Goal: Book appointment/travel/reservation

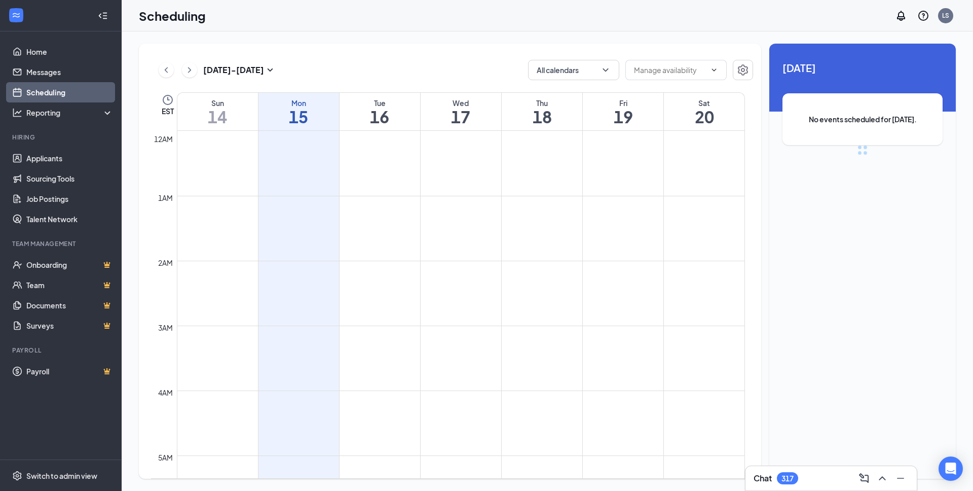
scroll to position [498, 0]
click at [571, 72] on button "Calendars (1)" at bounding box center [573, 70] width 91 height 20
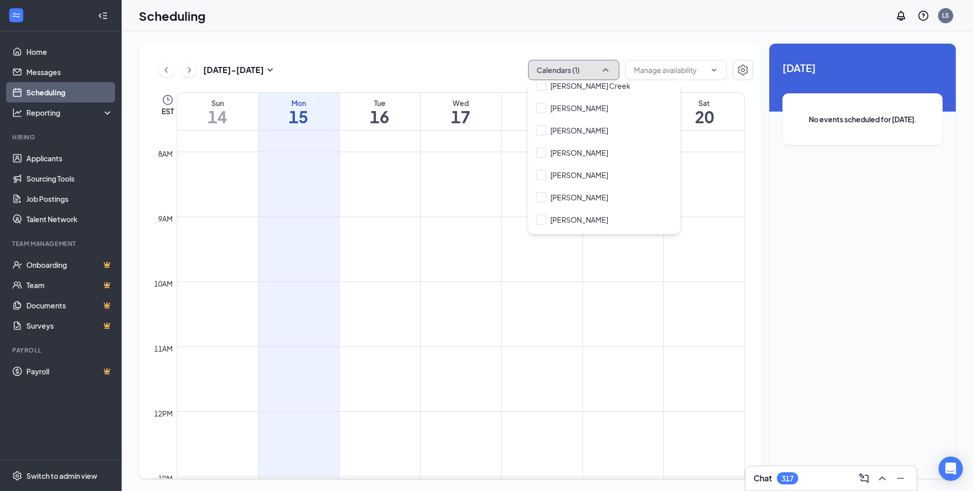
scroll to position [0, 0]
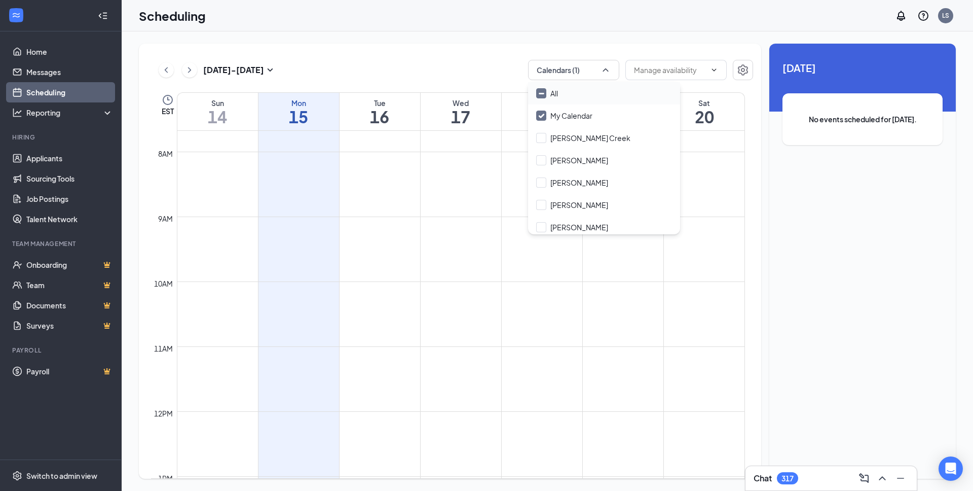
click at [613, 82] on div "All" at bounding box center [604, 93] width 152 height 22
checkbox input "true"
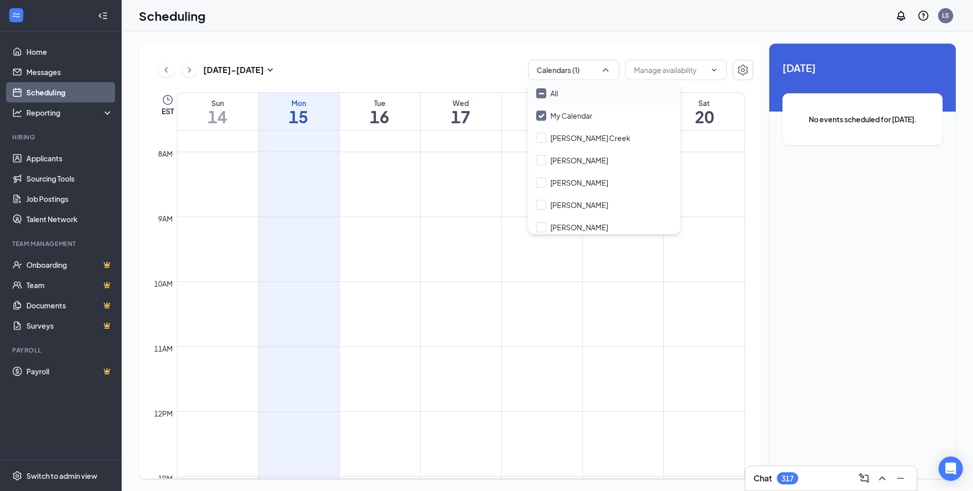
checkbox input "true"
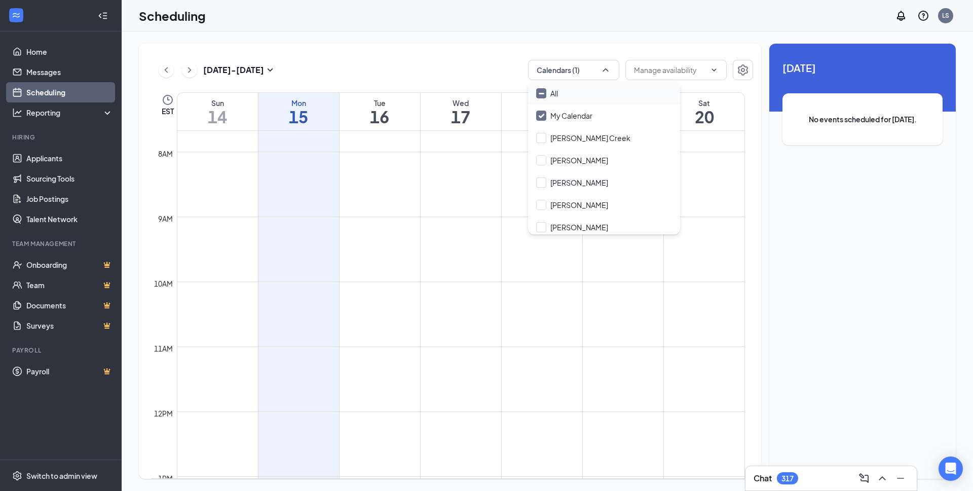
checkbox input "true"
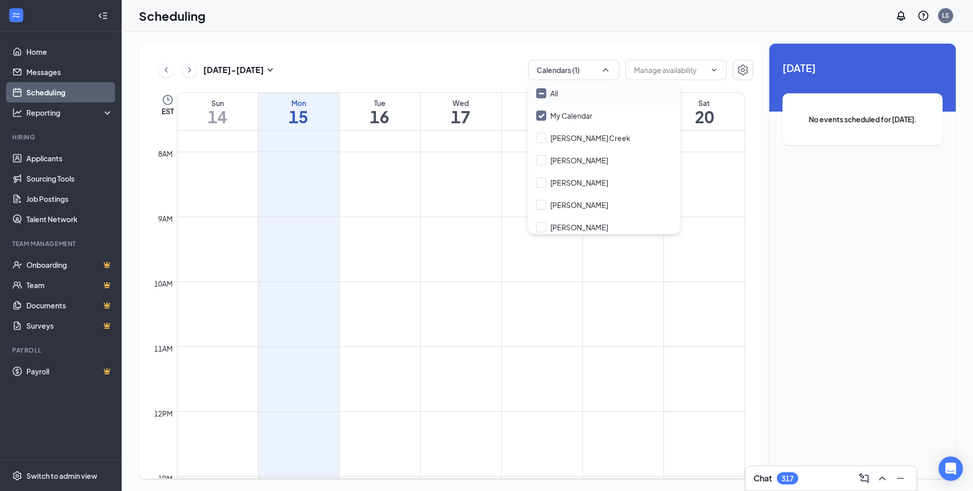
checkbox input "true"
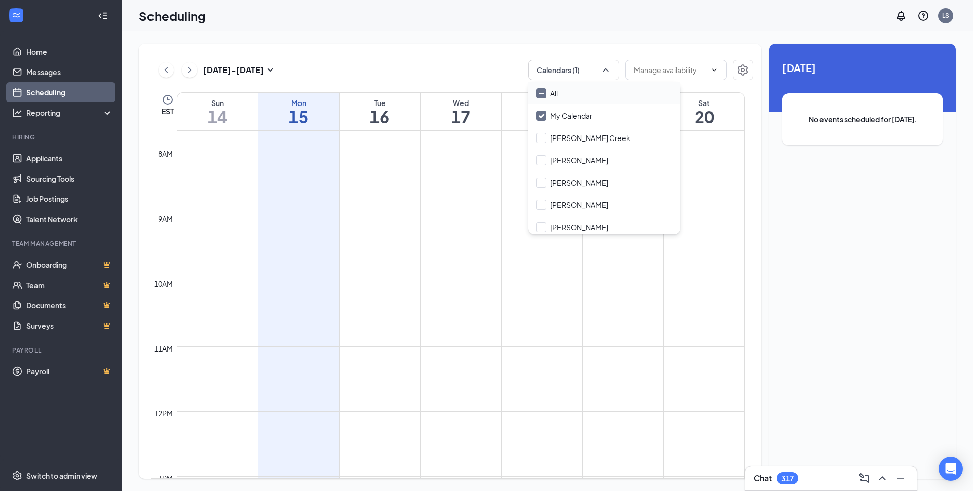
checkbox input "true"
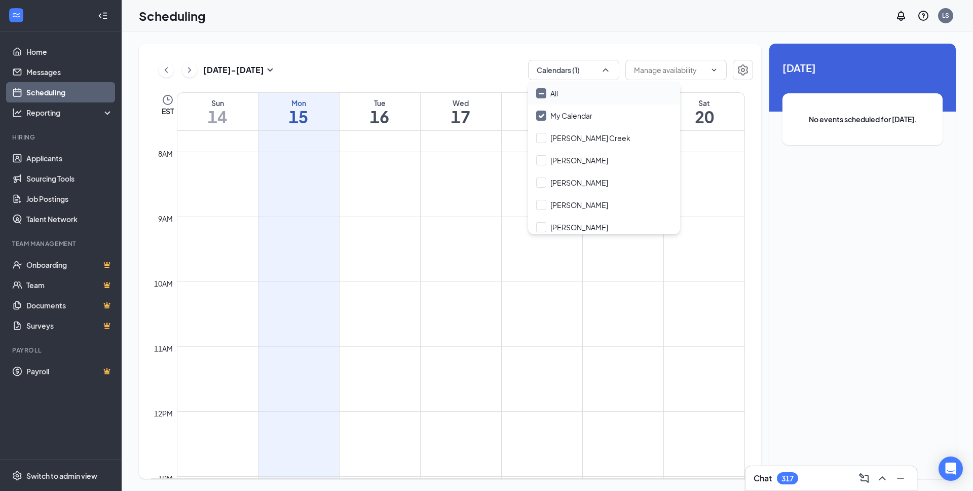
checkbox input "true"
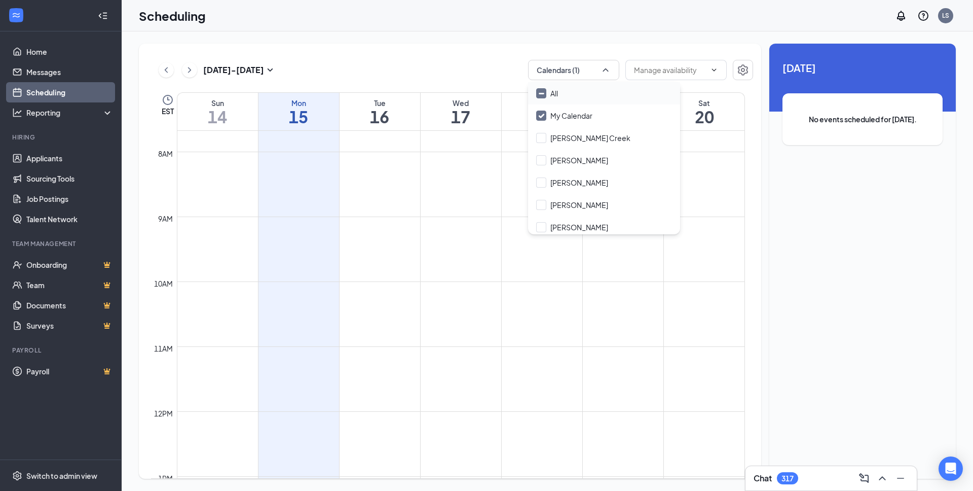
checkbox input "true"
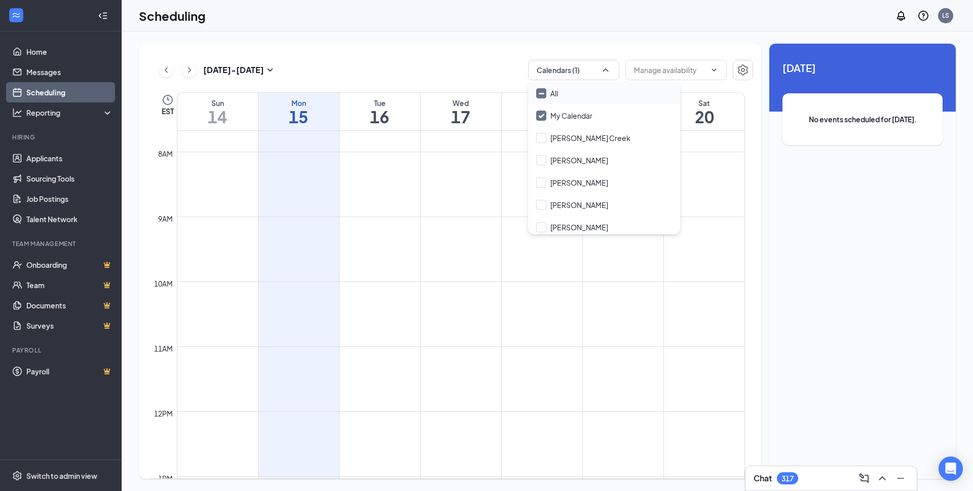
checkbox input "true"
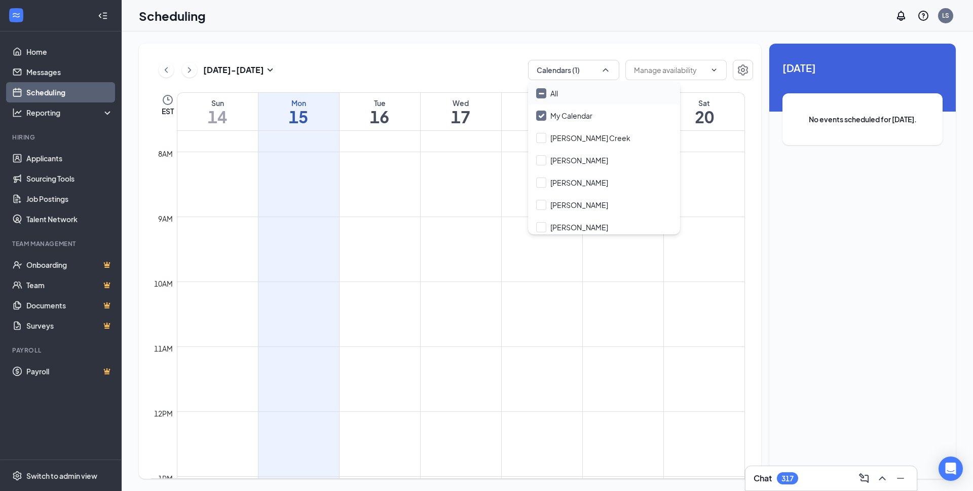
checkbox input "true"
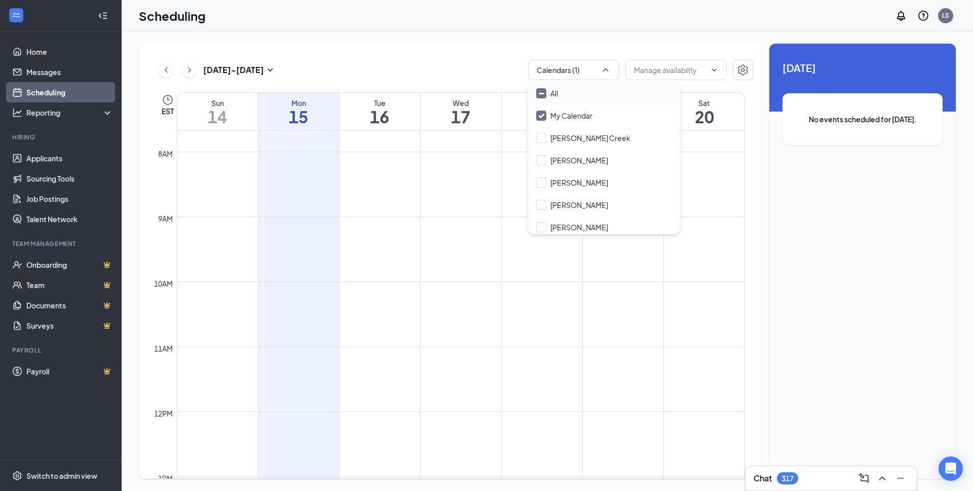
checkbox input "true"
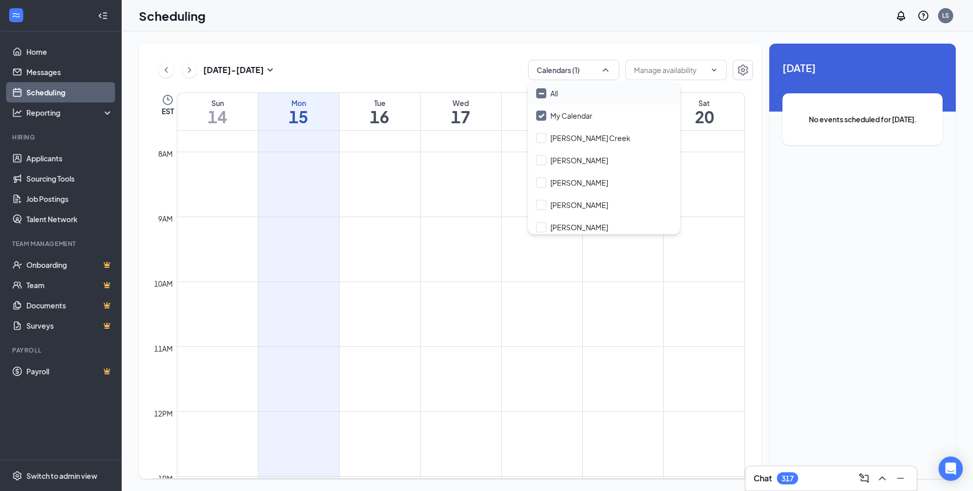
checkbox input "true"
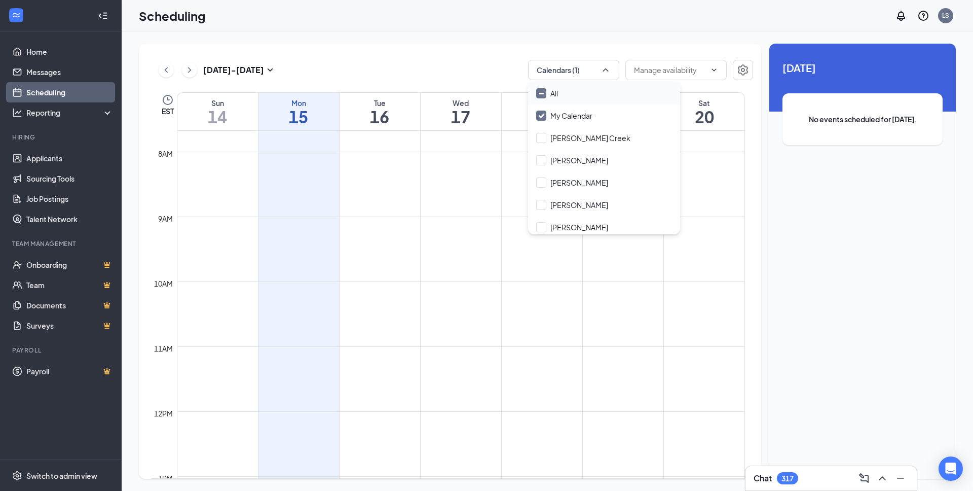
checkbox input "true"
click at [545, 96] on input "All" at bounding box center [547, 93] width 22 height 10
checkbox input "false"
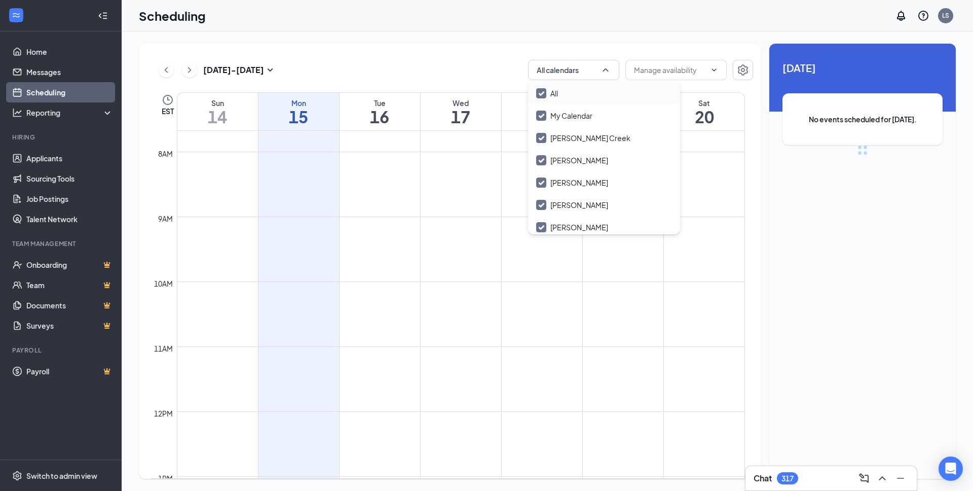
checkbox input "false"
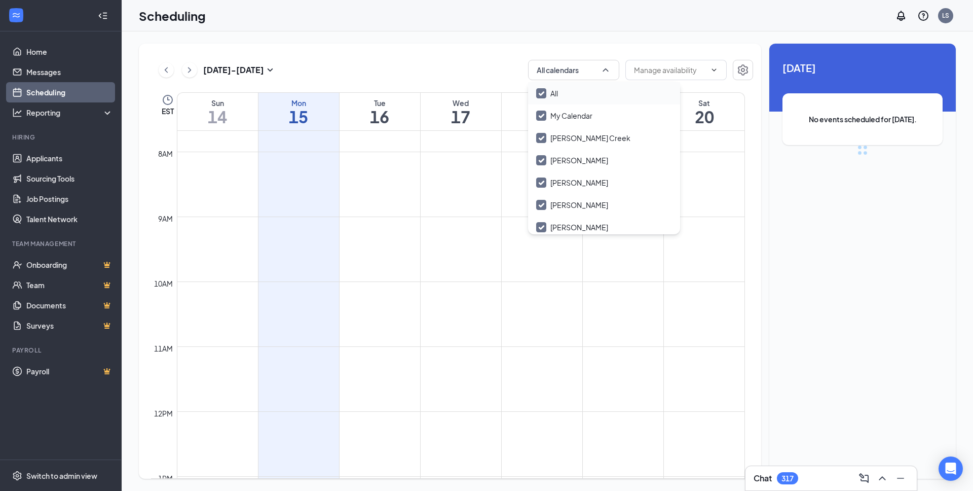
checkbox input "false"
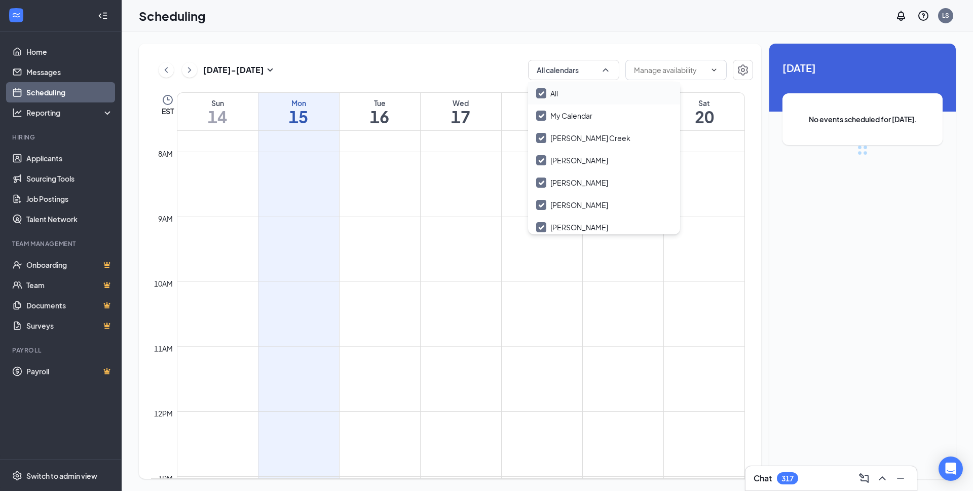
checkbox input "false"
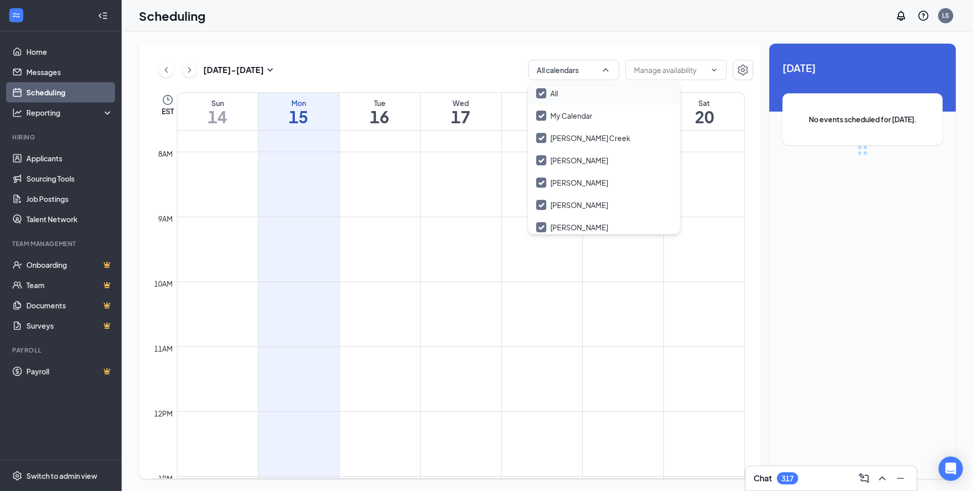
checkbox input "false"
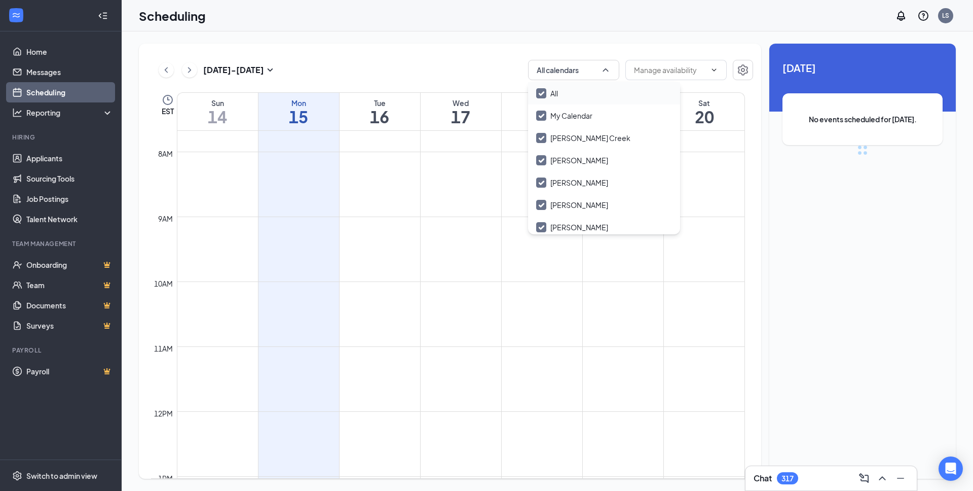
checkbox input "false"
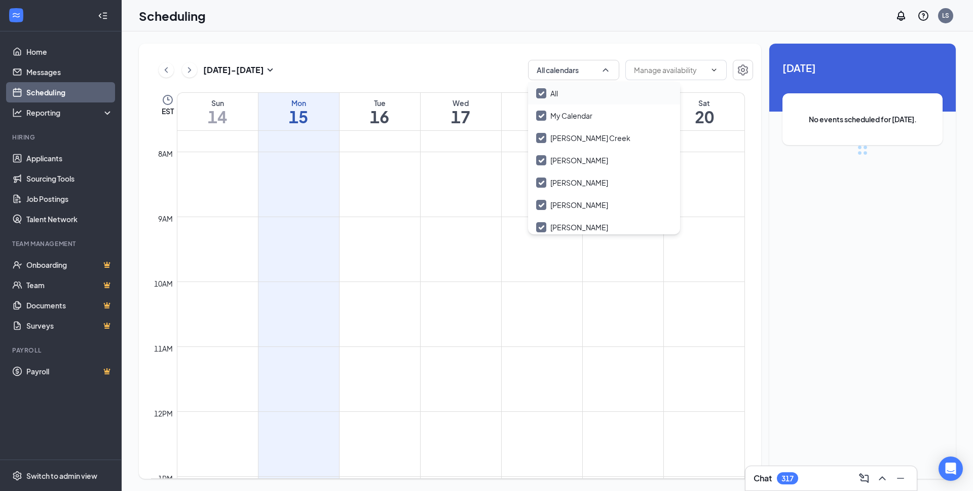
checkbox input "false"
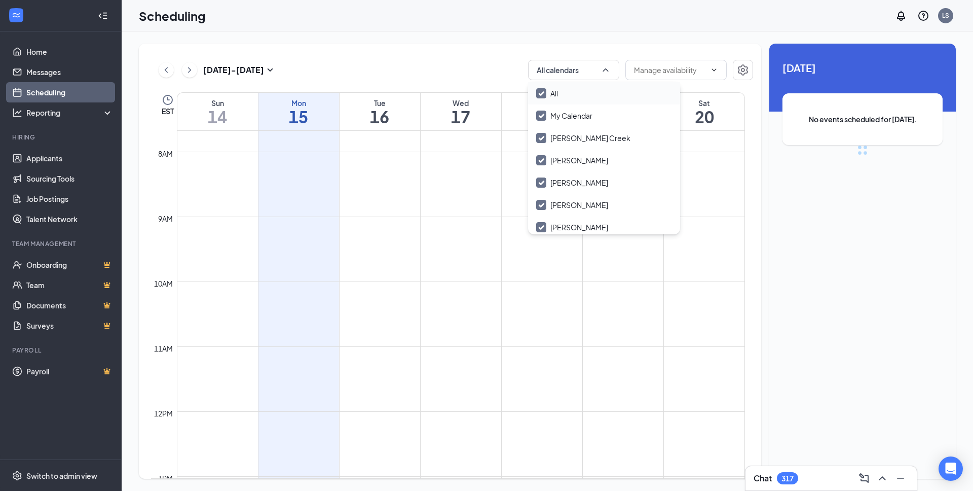
checkbox input "false"
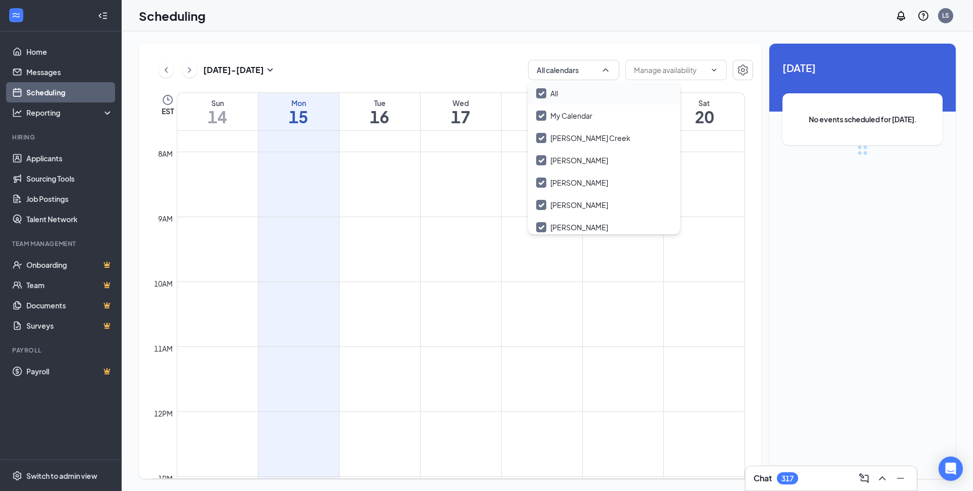
checkbox input "false"
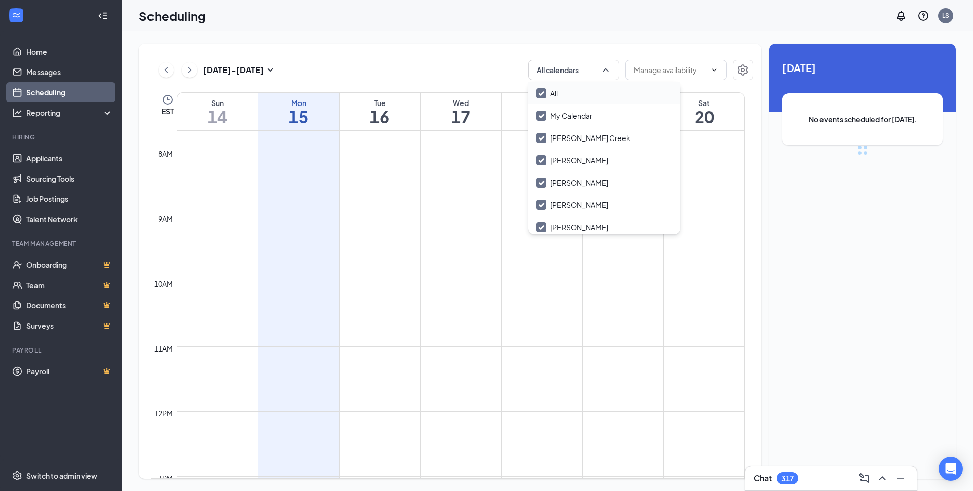
checkbox input "false"
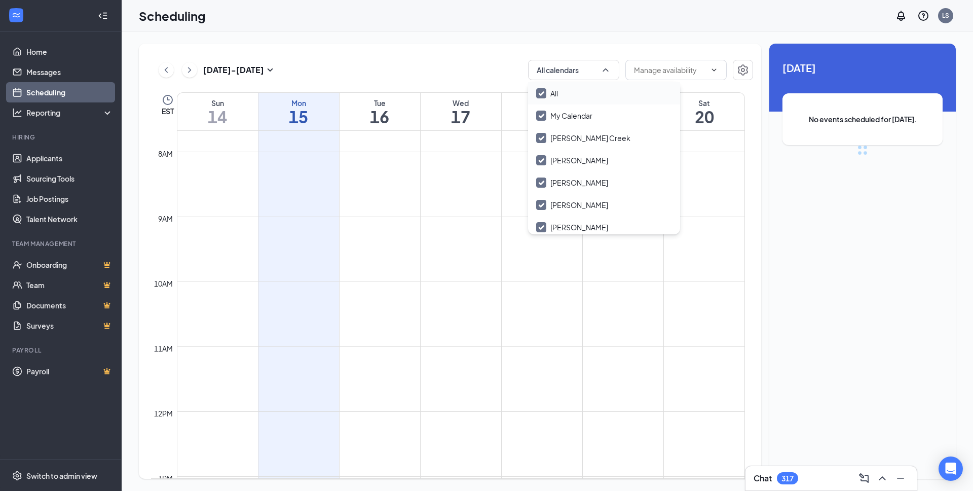
checkbox input "false"
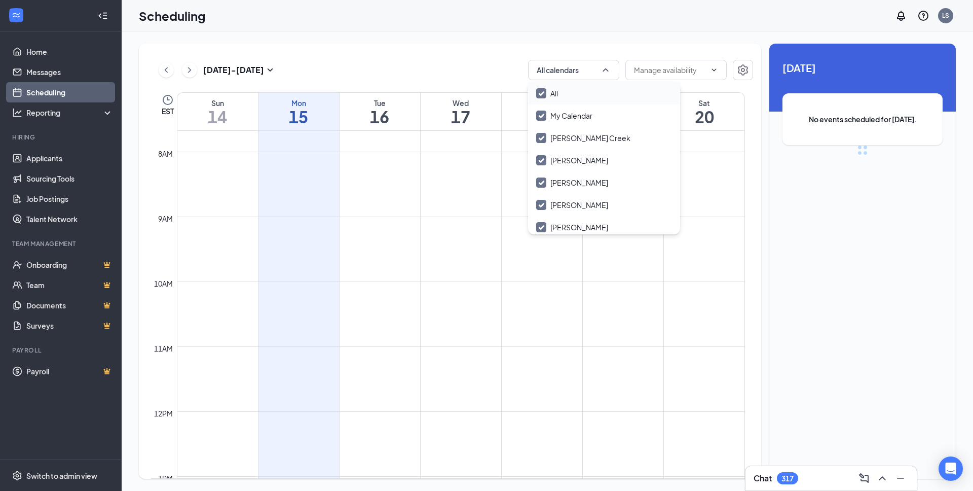
checkbox input "false"
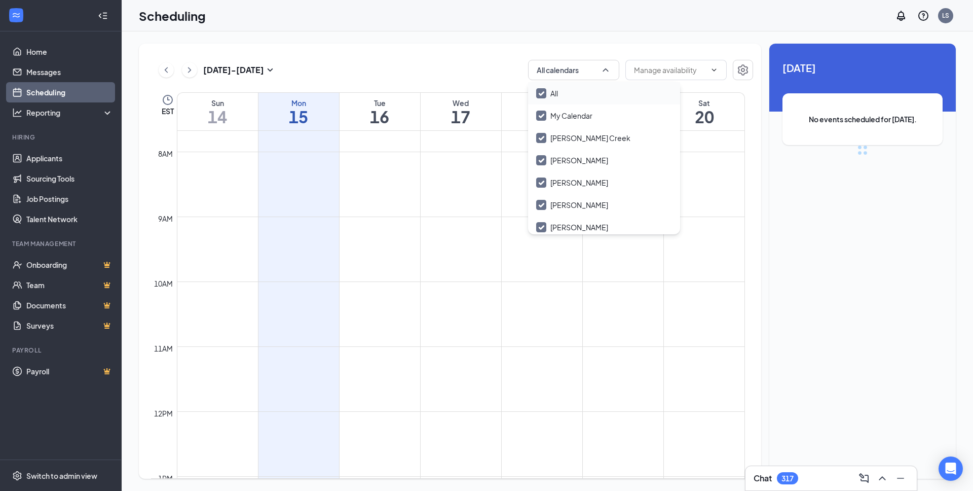
checkbox input "false"
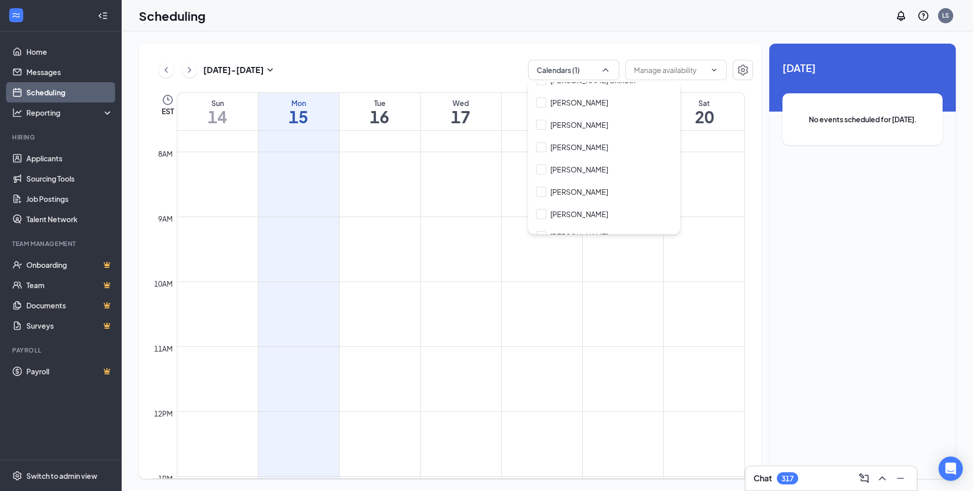
scroll to position [776, 0]
click at [544, 166] on input "[PERSON_NAME]" at bounding box center [572, 165] width 72 height 10
checkbox input "true"
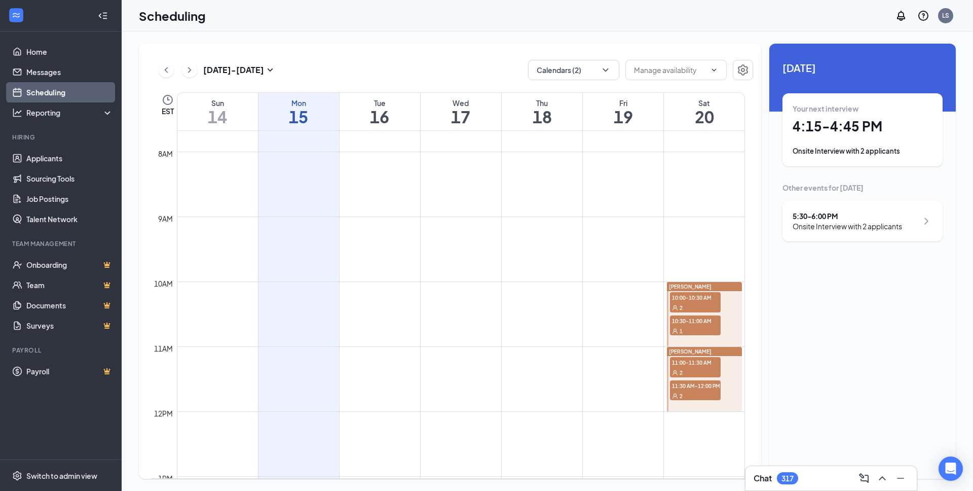
click at [469, 53] on div "[DATE] - [DATE] Calendars (2) EST Sun 14 Mon 15 Tue 16 Wed 17 Thu 18 Fri 19 Sat…" at bounding box center [450, 261] width 622 height 435
click at [731, 311] on div at bounding box center [704, 314] width 75 height 64
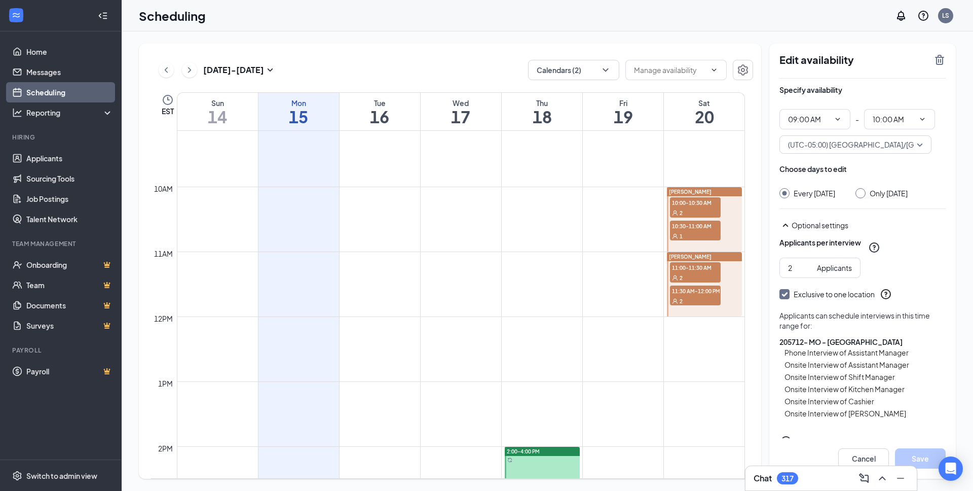
scroll to position [596, 0]
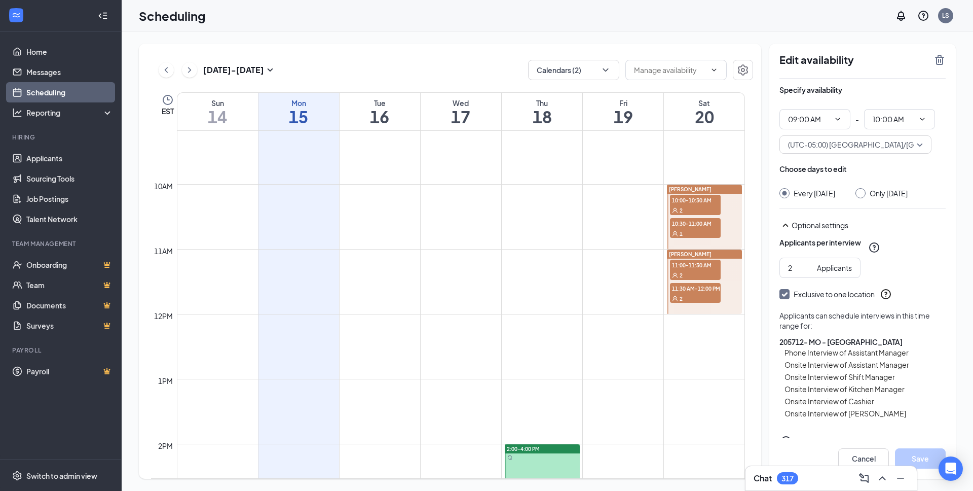
click at [730, 205] on div at bounding box center [704, 216] width 75 height 64
click at [727, 210] on link "[PERSON_NAME] 10:00-10:30 AM 2 10:30-11:00 AM 1" at bounding box center [704, 216] width 78 height 65
click at [735, 220] on link "[PERSON_NAME] 10:00-10:30 AM 2 10:30-11:00 AM 1" at bounding box center [704, 216] width 78 height 65
click at [588, 73] on button "Calendars (2)" at bounding box center [573, 70] width 91 height 20
click at [721, 40] on div "[DATE] - [DATE] Calendars (2) EST Sun 14 Mon 15 Tue 16 Wed 17 Thu 18 Fri 19 Sat…" at bounding box center [548, 260] width 852 height 459
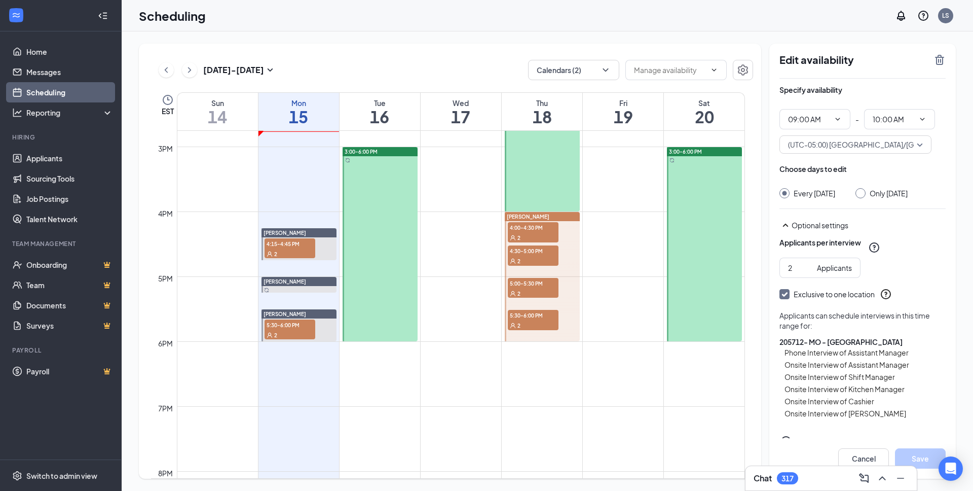
scroll to position [955, 0]
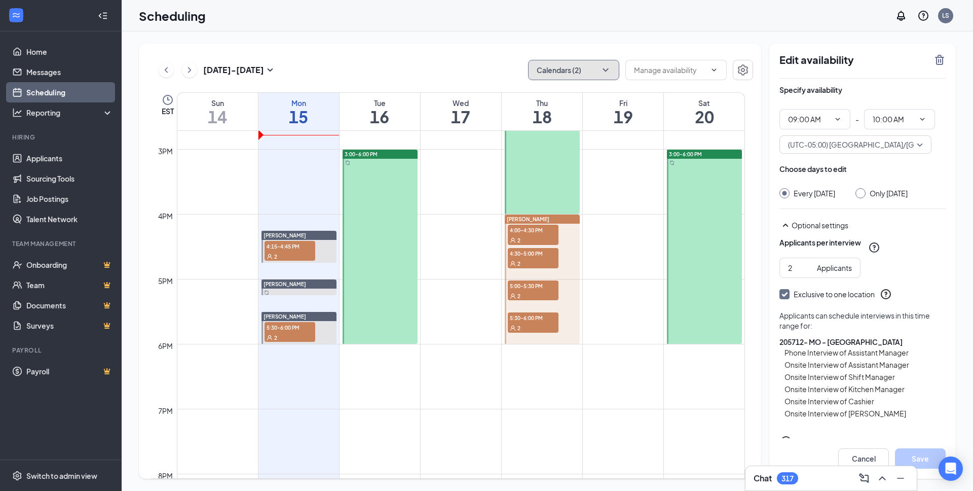
click at [578, 71] on button "Calendars (2)" at bounding box center [573, 70] width 91 height 20
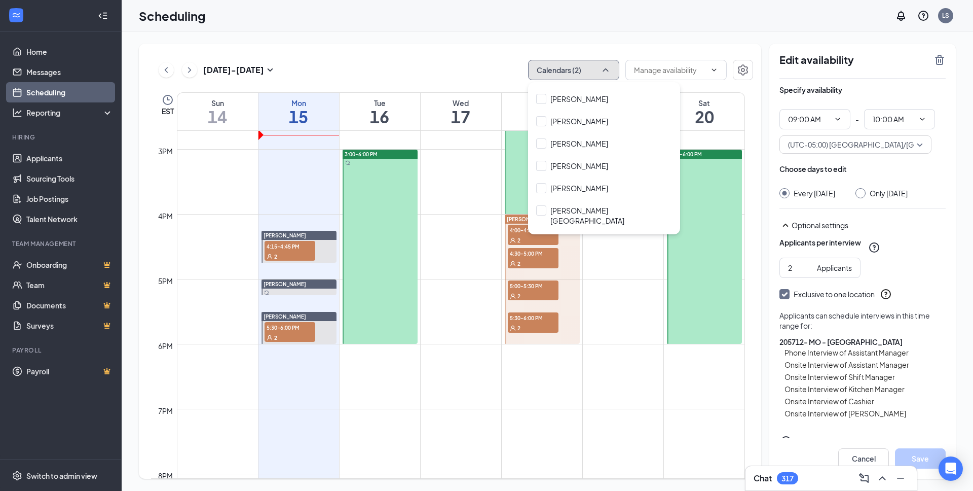
scroll to position [1118, 0]
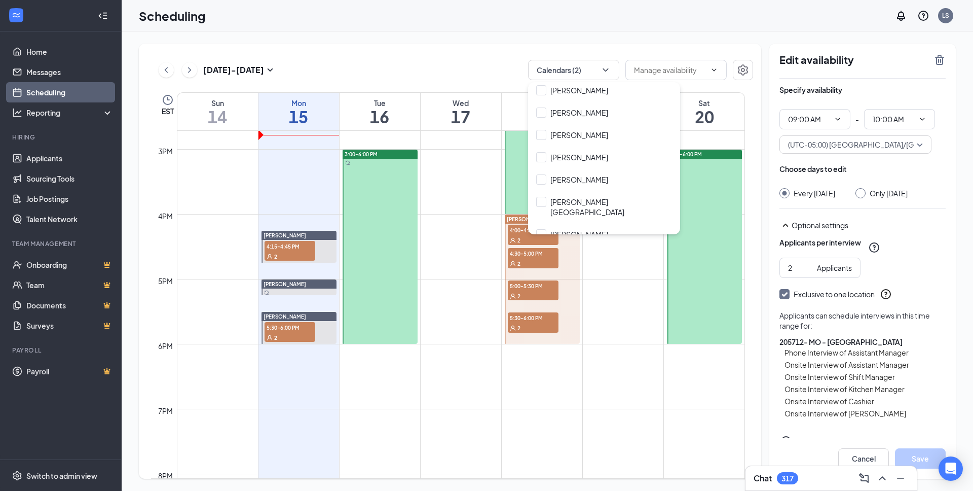
click at [417, 50] on div "[DATE] - [DATE] Calendars (2) EST Sun 14 Mon 15 Tue 16 Wed 17 Thu 18 Fri 19 Sat…" at bounding box center [450, 261] width 622 height 435
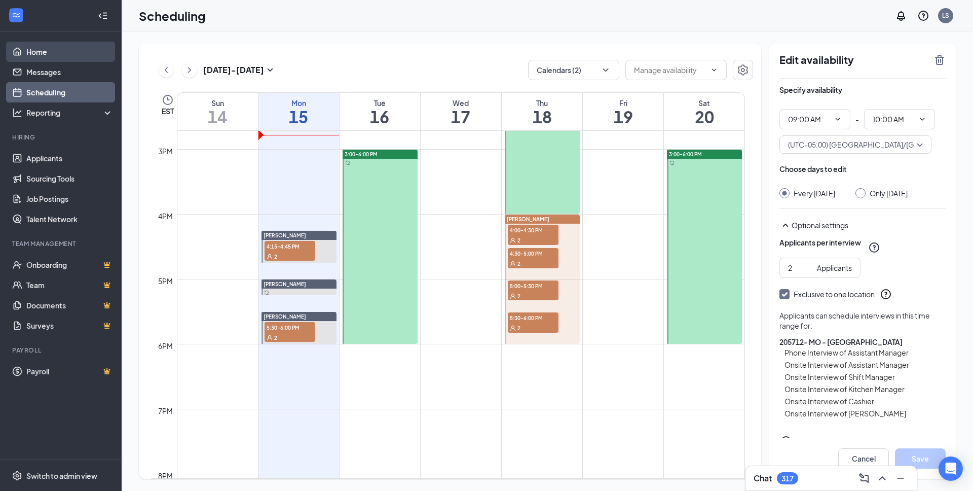
click at [53, 52] on link "Home" at bounding box center [69, 52] width 87 height 20
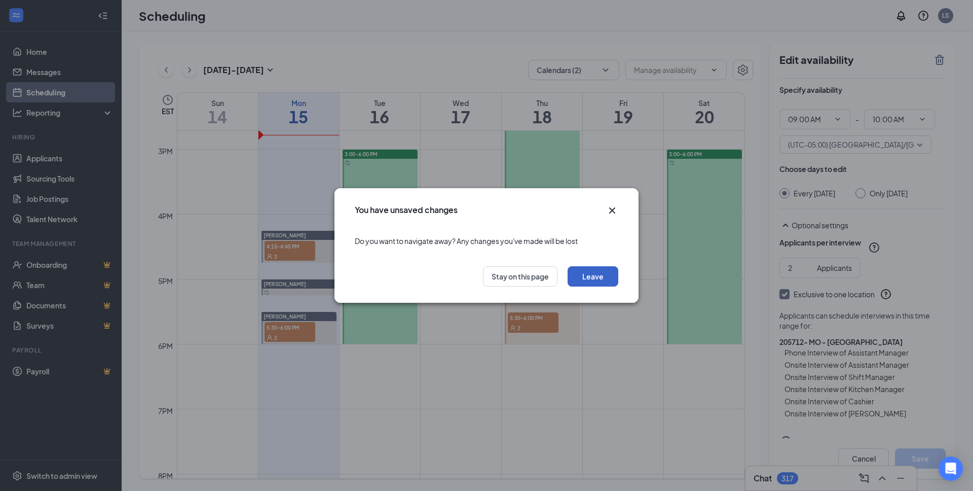
drag, startPoint x: 574, startPoint y: 282, endPoint x: 285, endPoint y: 196, distance: 302.0
click at [574, 282] on button "Leave" at bounding box center [593, 276] width 51 height 20
